Goal: Task Accomplishment & Management: Manage account settings

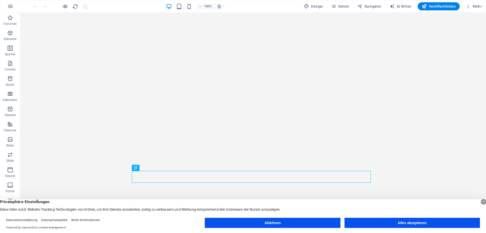
click at [390, 223] on button "Alles akzeptieren" at bounding box center [413, 223] width 136 height 10
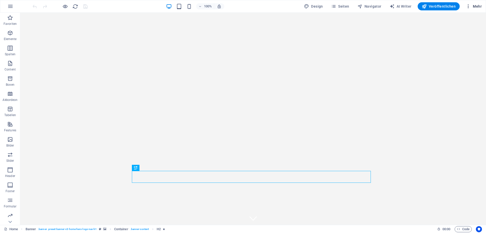
click at [474, 6] on span "Mehr" at bounding box center [474, 6] width 16 height 5
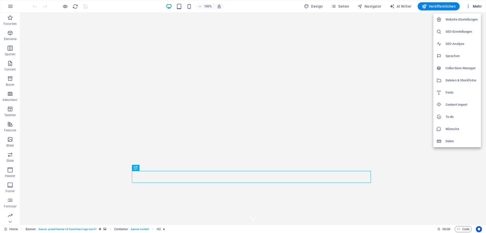
click at [10, 6] on div at bounding box center [243, 116] width 486 height 233
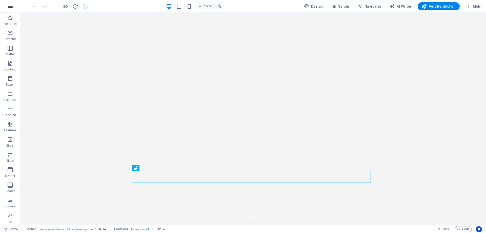
click at [10, 7] on icon "button" at bounding box center [10, 6] width 6 height 6
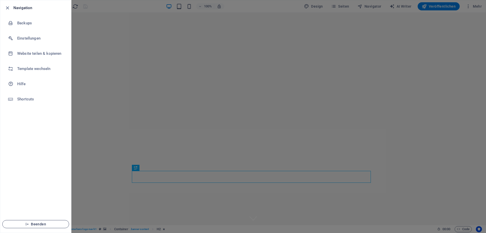
click at [40, 224] on span "Beenden" at bounding box center [36, 224] width 58 height 4
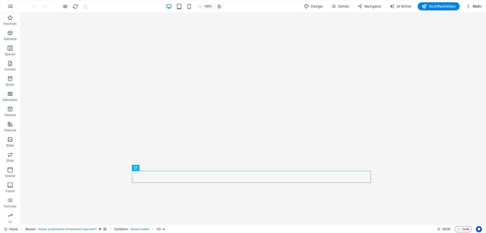
click at [471, 7] on icon "button" at bounding box center [468, 6] width 5 height 5
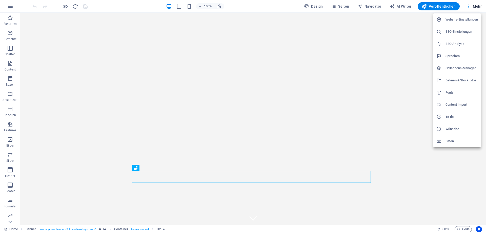
click at [459, 22] on h6 "Website-Einstellungen" at bounding box center [462, 19] width 32 height 6
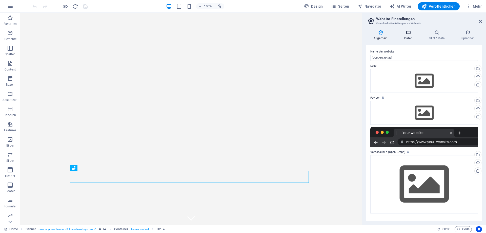
click at [406, 35] on h4 "Daten" at bounding box center [409, 35] width 25 height 11
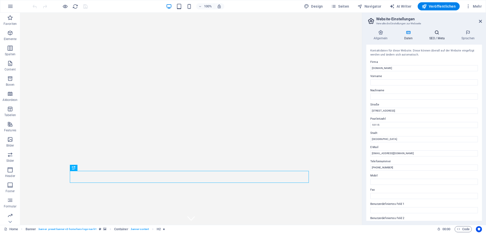
click at [433, 37] on h4 "SEO / Meta" at bounding box center [438, 35] width 32 height 11
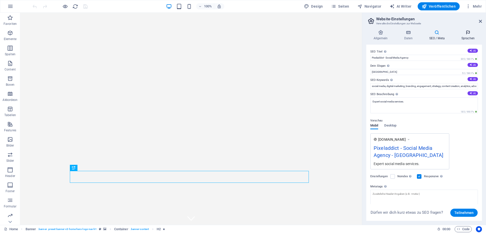
click at [465, 34] on icon at bounding box center [469, 32] width 28 height 5
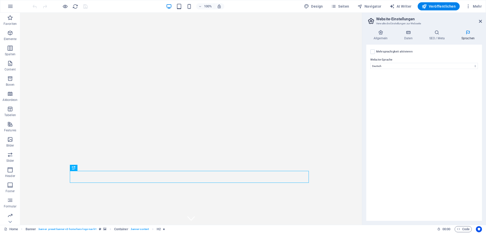
click at [483, 22] on aside "Website-Einstellungen Verwalte die Einstellungen zur Webseite Allgemein Daten S…" at bounding box center [424, 119] width 124 height 212
click at [478, 23] on header "Website-Einstellungen Verwalte die Einstellungen zur Webseite" at bounding box center [425, 19] width 115 height 13
click at [479, 22] on icon at bounding box center [480, 21] width 3 height 4
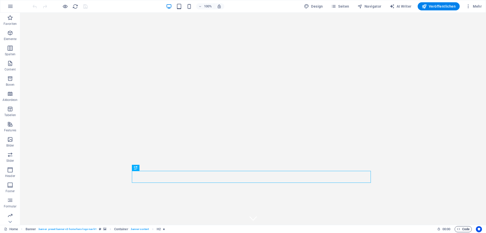
click at [464, 231] on span "Code" at bounding box center [463, 229] width 13 height 6
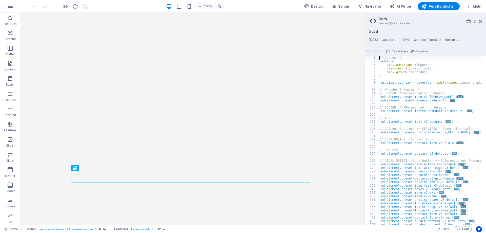
click at [394, 37] on div "Global (S)CSS JavaScript HTML Grundkonfiguration Boilerplate /* Custom */ 1 2 3…" at bounding box center [425, 127] width 121 height 195
click at [393, 37] on div "Global (S)CSS JavaScript HTML Grundkonfiguration Boilerplate /* Custom */ 1 2 3…" at bounding box center [425, 127] width 121 height 195
click at [391, 39] on h4 "JavaScript" at bounding box center [390, 41] width 15 height 6
type textarea "/* JS for preset "Menu V2" */"
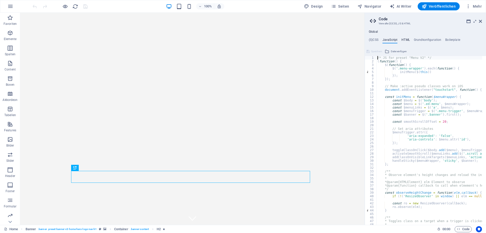
click at [404, 38] on h4 "HTML" at bounding box center [406, 41] width 8 height 6
type textarea "<a href="#main-content" class="wv-link-content button">Skip to main content</a>"
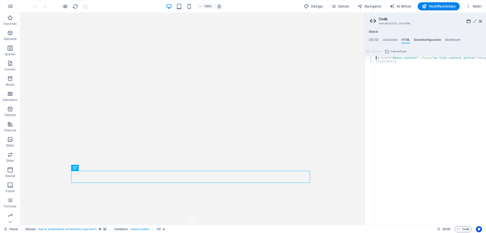
click at [428, 41] on h4 "Grundkonfiguration" at bounding box center [428, 41] width 28 height 6
type textarea "$color-background: #F4F4F4;"
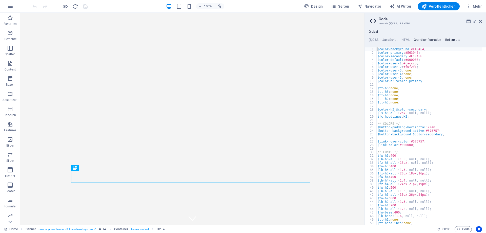
click at [453, 40] on h4 "Boilerplate" at bounding box center [453, 41] width 15 height 6
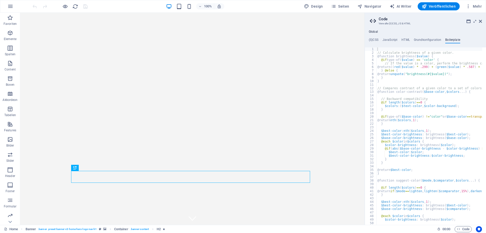
click at [377, 37] on div "Global (S)CSS JavaScript HTML Grundkonfiguration Boilerplate /* Custom */ 1 2 3…" at bounding box center [425, 127] width 121 height 195
click at [372, 37] on div "Global (S)CSS JavaScript HTML Grundkonfiguration Boilerplate /* Custom */ 1 2 3…" at bounding box center [425, 127] width 121 height 195
click at [371, 42] on h4 "(S)CSS" at bounding box center [374, 41] width 10 height 6
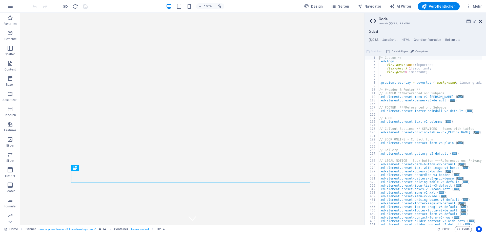
drag, startPoint x: 480, startPoint y: 21, endPoint x: 460, endPoint y: 9, distance: 23.8
click at [480, 21] on icon at bounding box center [480, 21] width 3 height 4
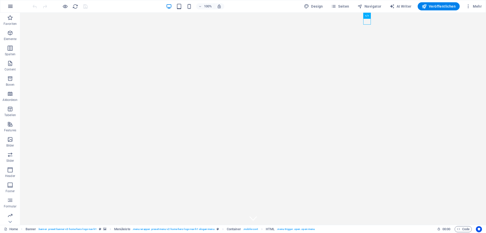
click at [10, 8] on icon "button" at bounding box center [10, 6] width 6 height 6
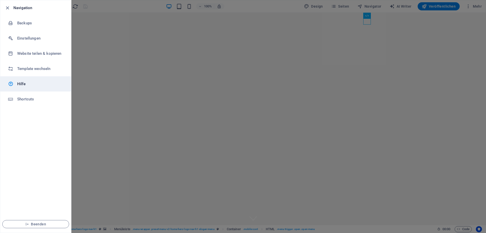
click at [17, 86] on h6 "Hilfe" at bounding box center [40, 84] width 47 height 6
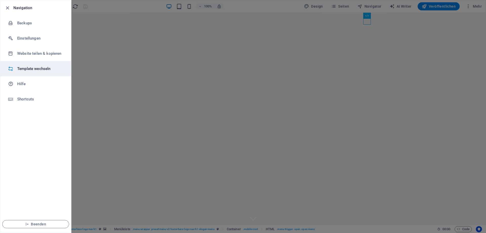
click at [25, 67] on h6 "Template wechseln" at bounding box center [40, 69] width 47 height 6
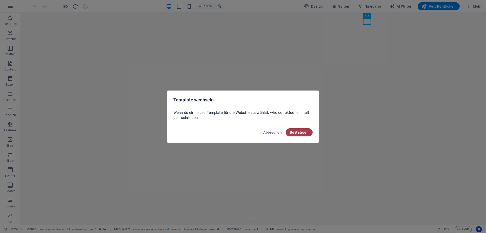
click at [308, 133] on span "Bestätigen" at bounding box center [299, 132] width 19 height 4
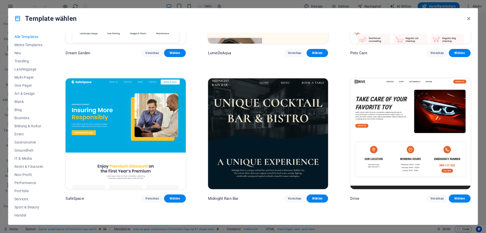
scroll to position [1267, 0]
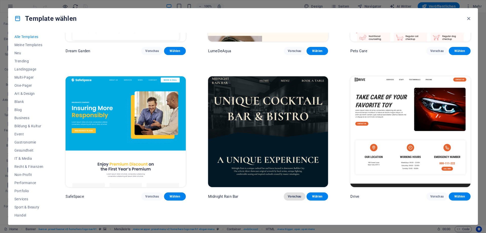
click at [293, 194] on span "Vorschau" at bounding box center [295, 196] width 14 height 4
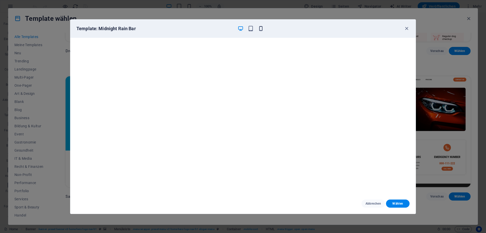
click at [263, 31] on icon "button" at bounding box center [261, 29] width 6 height 6
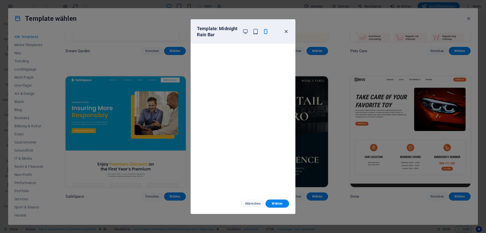
click at [286, 31] on icon "button" at bounding box center [286, 32] width 6 height 6
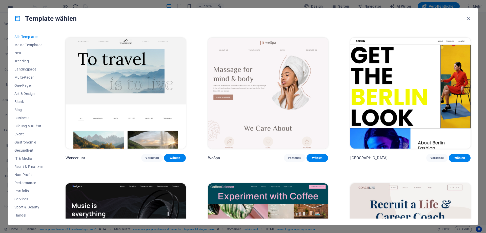
scroll to position [1571, 0]
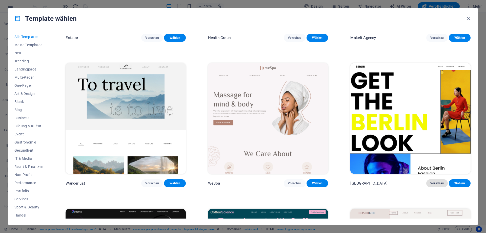
click at [435, 181] on span "Vorschau" at bounding box center [438, 183] width 14 height 4
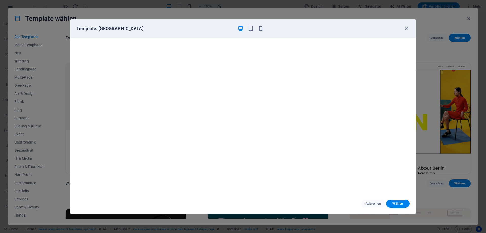
scroll to position [1, 0]
click at [260, 32] on div "Template: [GEOGRAPHIC_DATA]" at bounding box center [243, 29] width 346 height 18
click at [260, 29] on icon "button" at bounding box center [261, 29] width 6 height 6
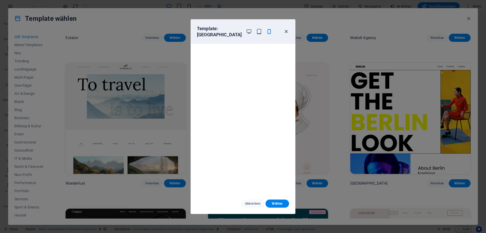
click at [287, 29] on icon "button" at bounding box center [286, 32] width 6 height 6
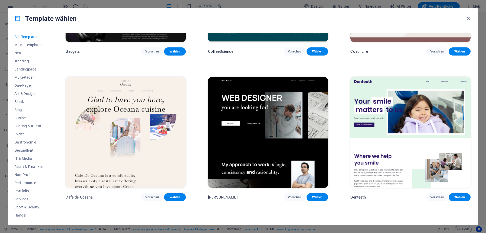
scroll to position [1875, 0]
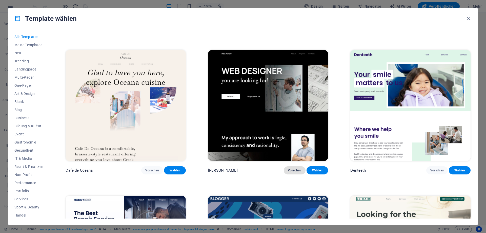
click at [293, 168] on span "Vorschau" at bounding box center [295, 170] width 14 height 4
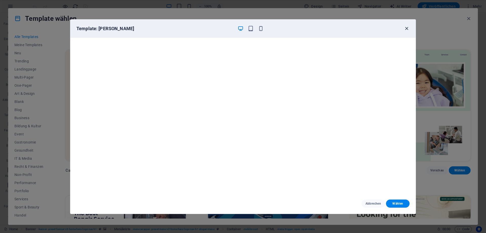
click at [408, 28] on icon "button" at bounding box center [407, 29] width 6 height 6
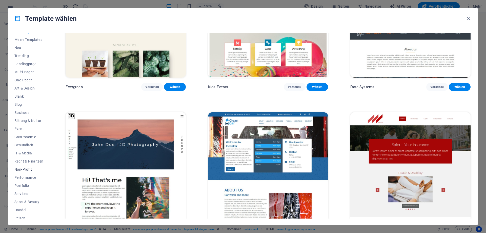
scroll to position [0, 0]
click at [25, 94] on span "Art & Design" at bounding box center [28, 93] width 29 height 4
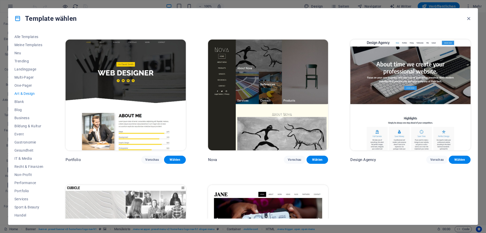
scroll to position [518, 0]
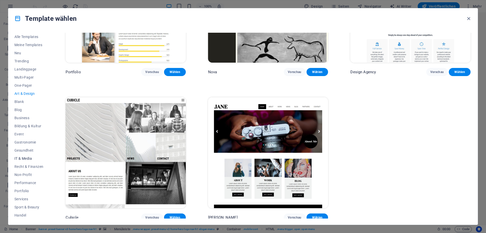
click at [27, 157] on span "IT & Media" at bounding box center [28, 158] width 29 height 4
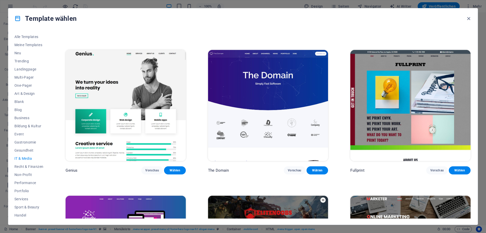
scroll to position [279, 0]
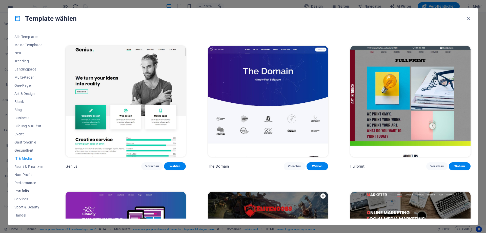
click at [23, 191] on span "Portfolio" at bounding box center [28, 191] width 29 height 4
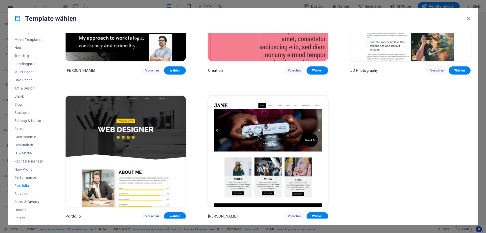
scroll to position [0, 0]
click at [26, 36] on span "Alle Templates" at bounding box center [28, 37] width 29 height 4
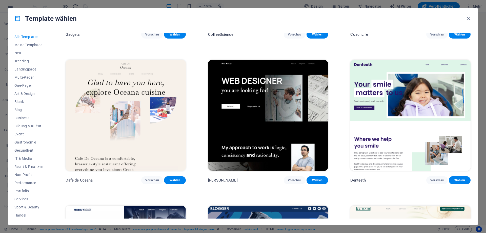
scroll to position [1790, 0]
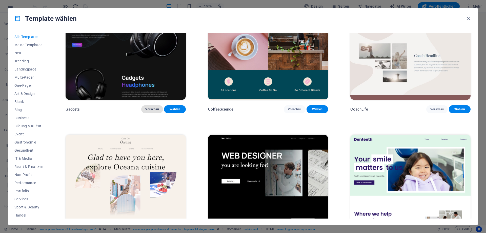
click at [155, 107] on span "Vorschau" at bounding box center [152, 109] width 14 height 4
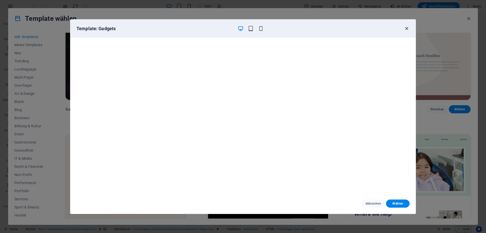
click at [405, 28] on icon "button" at bounding box center [407, 29] width 6 height 6
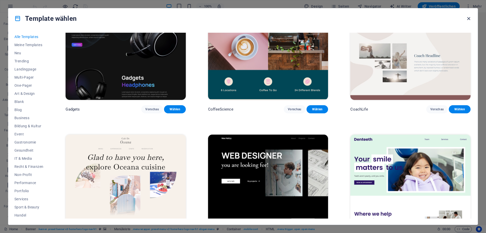
click at [470, 19] on icon "button" at bounding box center [469, 19] width 6 height 6
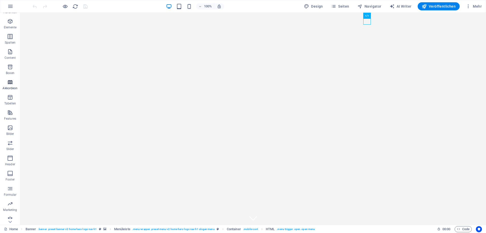
scroll to position [16, 0]
click at [9, 214] on icon "button" at bounding box center [10, 215] width 6 height 6
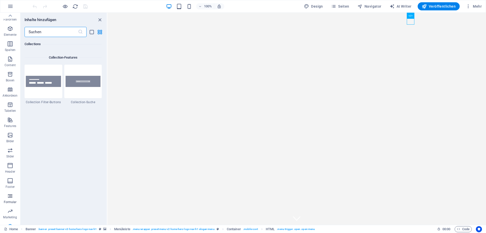
scroll to position [0, 0]
click at [9, 123] on icon "button" at bounding box center [10, 124] width 6 height 6
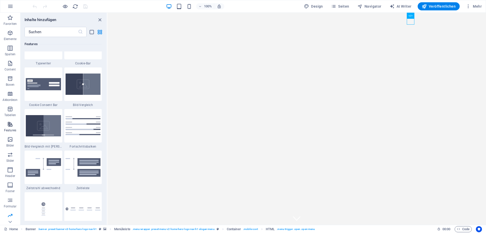
scroll to position [1975, 0]
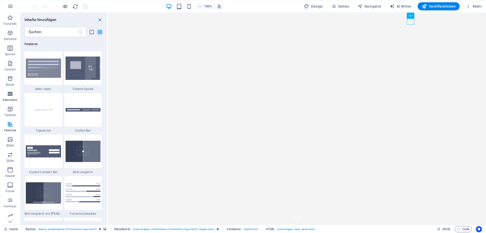
click at [10, 92] on icon "button" at bounding box center [10, 94] width 6 height 6
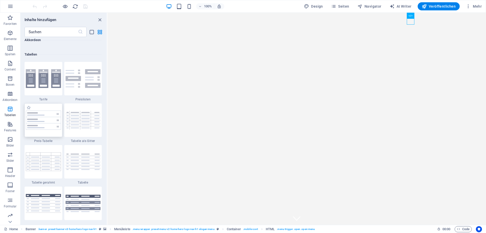
scroll to position [1770, 0]
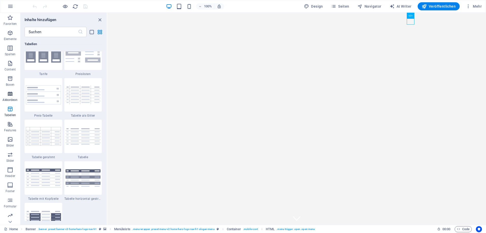
click at [8, 97] on span "Akkordeon" at bounding box center [10, 97] width 20 height 12
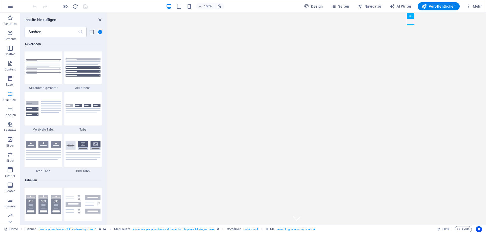
scroll to position [1618, 0]
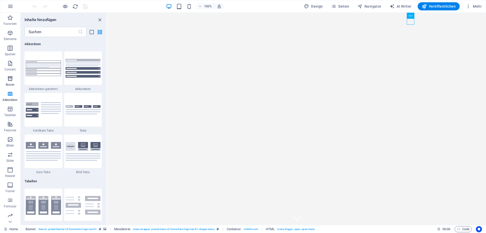
click at [9, 79] on icon "button" at bounding box center [10, 78] width 6 height 6
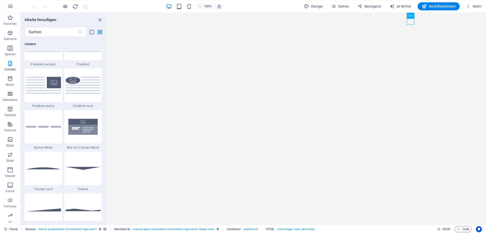
scroll to position [1093, 0]
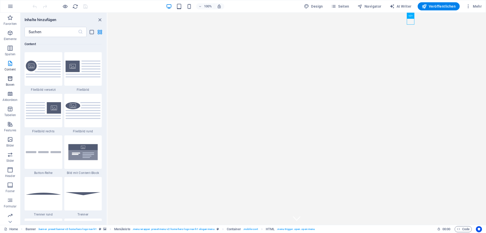
click at [7, 78] on icon "button" at bounding box center [10, 78] width 6 height 6
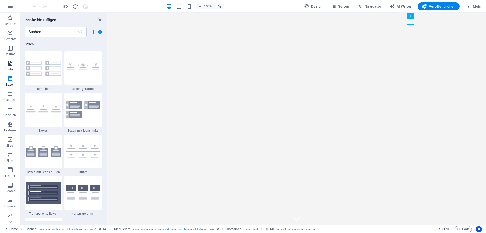
click at [8, 67] on span "Content" at bounding box center [10, 66] width 20 height 12
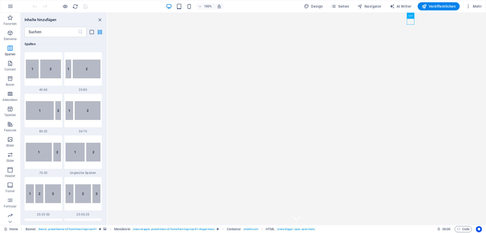
scroll to position [380, 0]
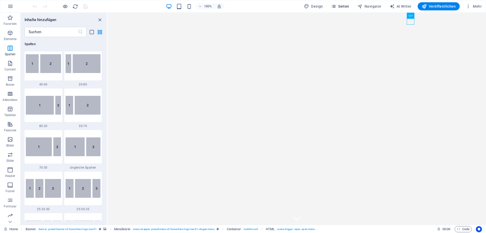
click at [340, 5] on span "Seiten" at bounding box center [340, 6] width 18 height 5
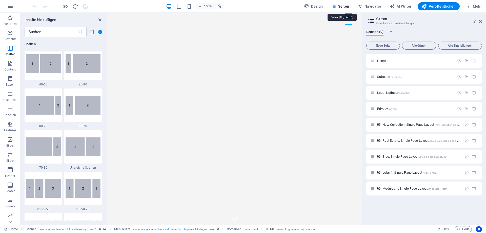
click at [340, 5] on span "Seiten" at bounding box center [340, 6] width 18 height 5
click at [480, 21] on icon at bounding box center [480, 21] width 3 height 4
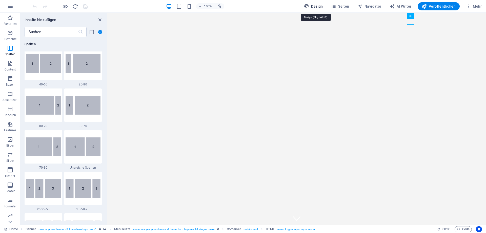
click at [315, 5] on span "Design" at bounding box center [313, 6] width 19 height 5
select select "px"
select select "200"
select select "px"
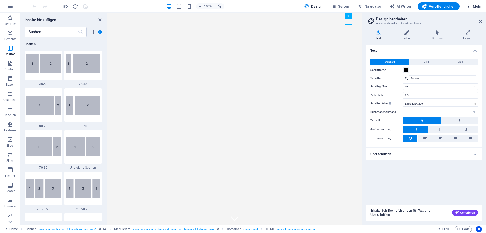
click at [477, 6] on span "Mehr" at bounding box center [474, 6] width 16 height 5
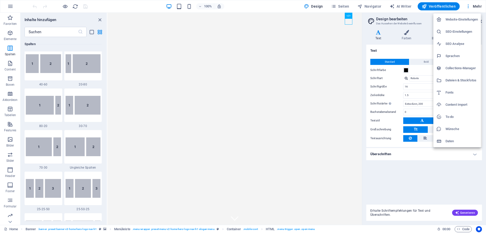
click at [450, 103] on h6 "Content Import" at bounding box center [462, 105] width 32 height 6
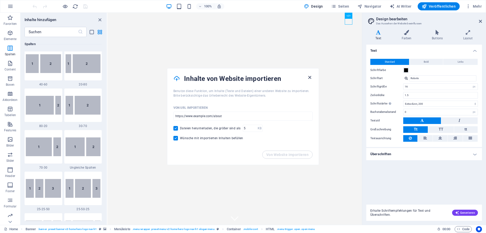
click at [310, 76] on icon "button" at bounding box center [310, 77] width 6 height 6
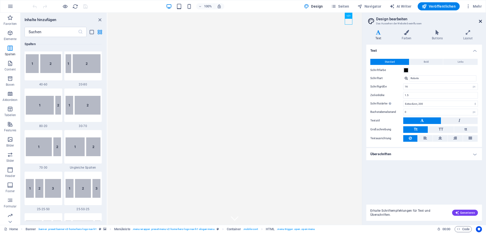
click at [479, 20] on icon at bounding box center [480, 21] width 3 height 4
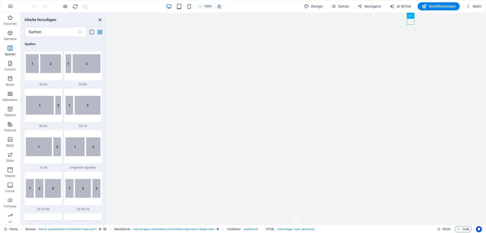
click at [99, 19] on icon "close panel" at bounding box center [100, 20] width 6 height 6
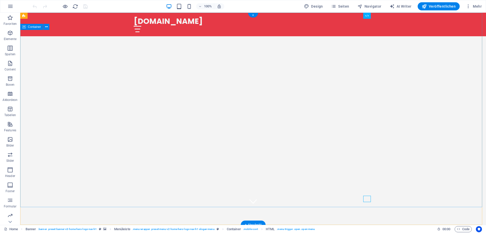
scroll to position [0, 0]
